Goal: Task Accomplishment & Management: Manage account settings

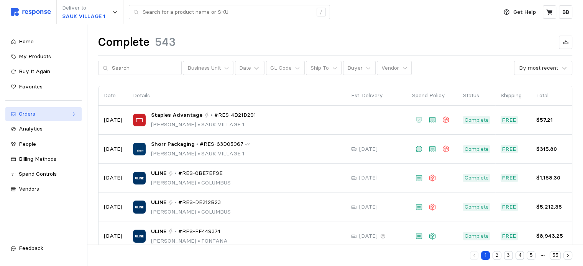
click at [42, 113] on div "Orders" at bounding box center [43, 114] width 49 height 8
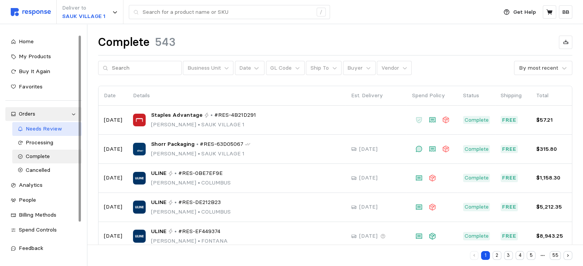
click at [40, 130] on span "Needs Review" at bounding box center [44, 128] width 36 height 7
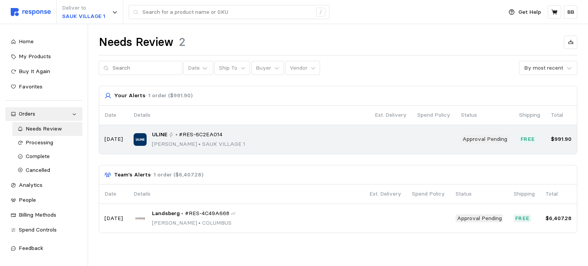
click at [170, 131] on div "ULINE • #RES-6C2EA014" at bounding box center [198, 135] width 93 height 8
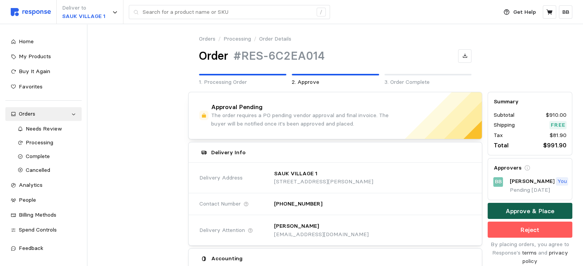
click at [535, 209] on p "Approve & Place" at bounding box center [529, 212] width 49 height 10
